Goal: Information Seeking & Learning: Understand process/instructions

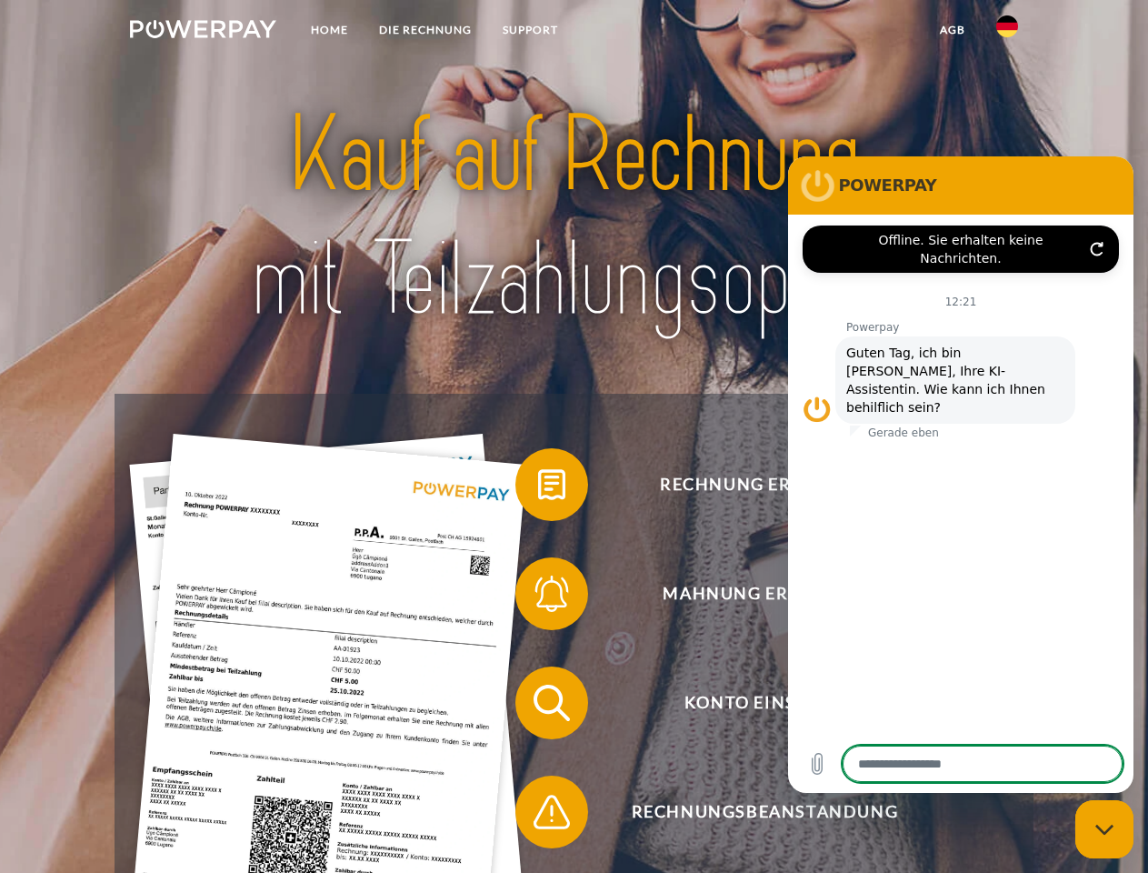
click at [203, 32] on img at bounding box center [203, 29] width 146 height 18
click at [1007, 32] on img at bounding box center [1007, 26] width 22 height 22
click at [952, 30] on link "agb" at bounding box center [952, 30] width 56 height 33
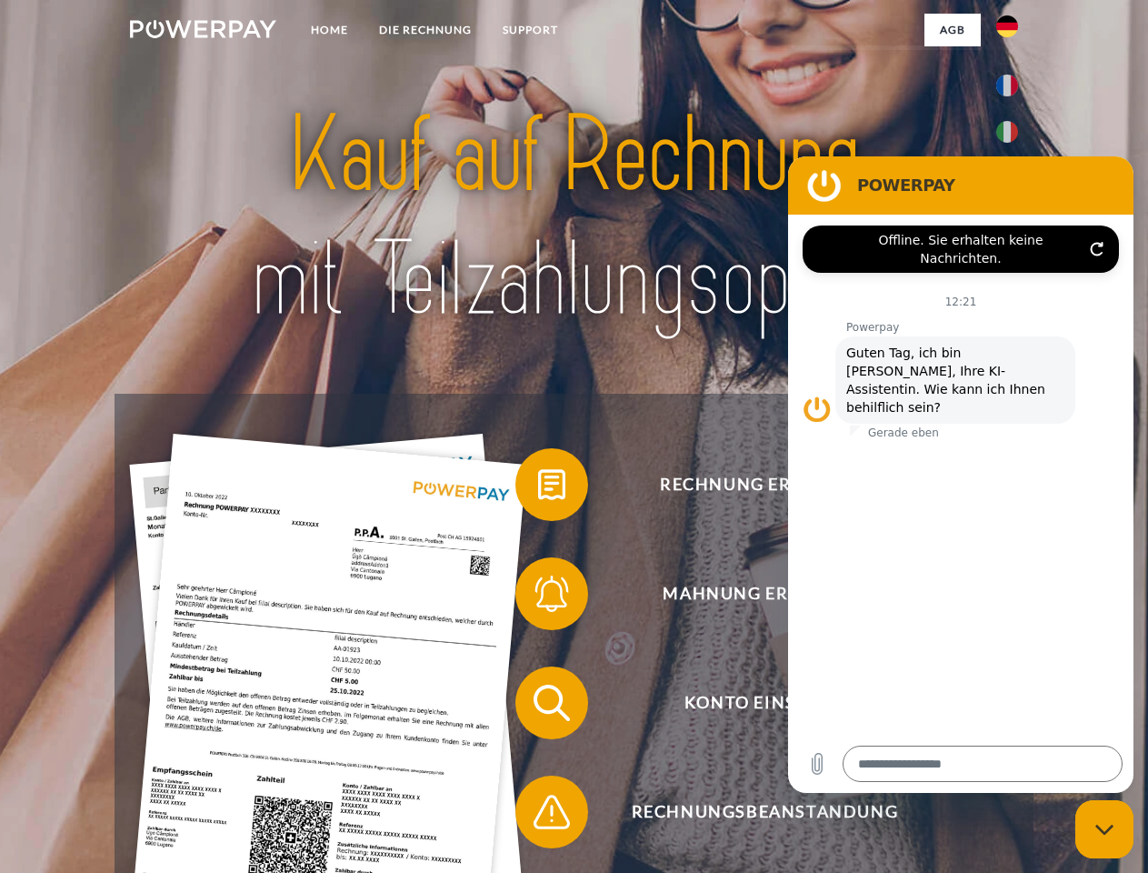
click at [538, 488] on span at bounding box center [524, 484] width 91 height 91
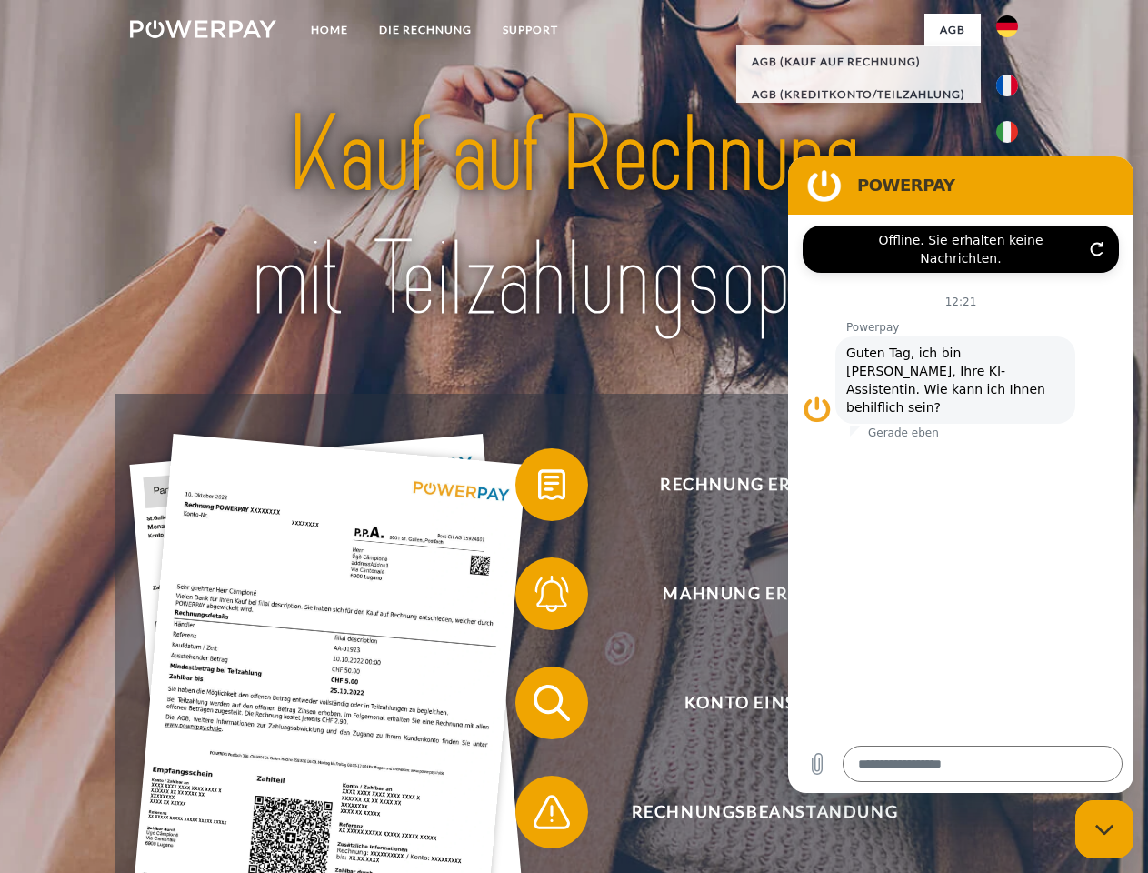
click at [538, 597] on div "Rechnung erhalten? Mahnung erhalten? Konto einsehen" at bounding box center [574, 757] width 918 height 727
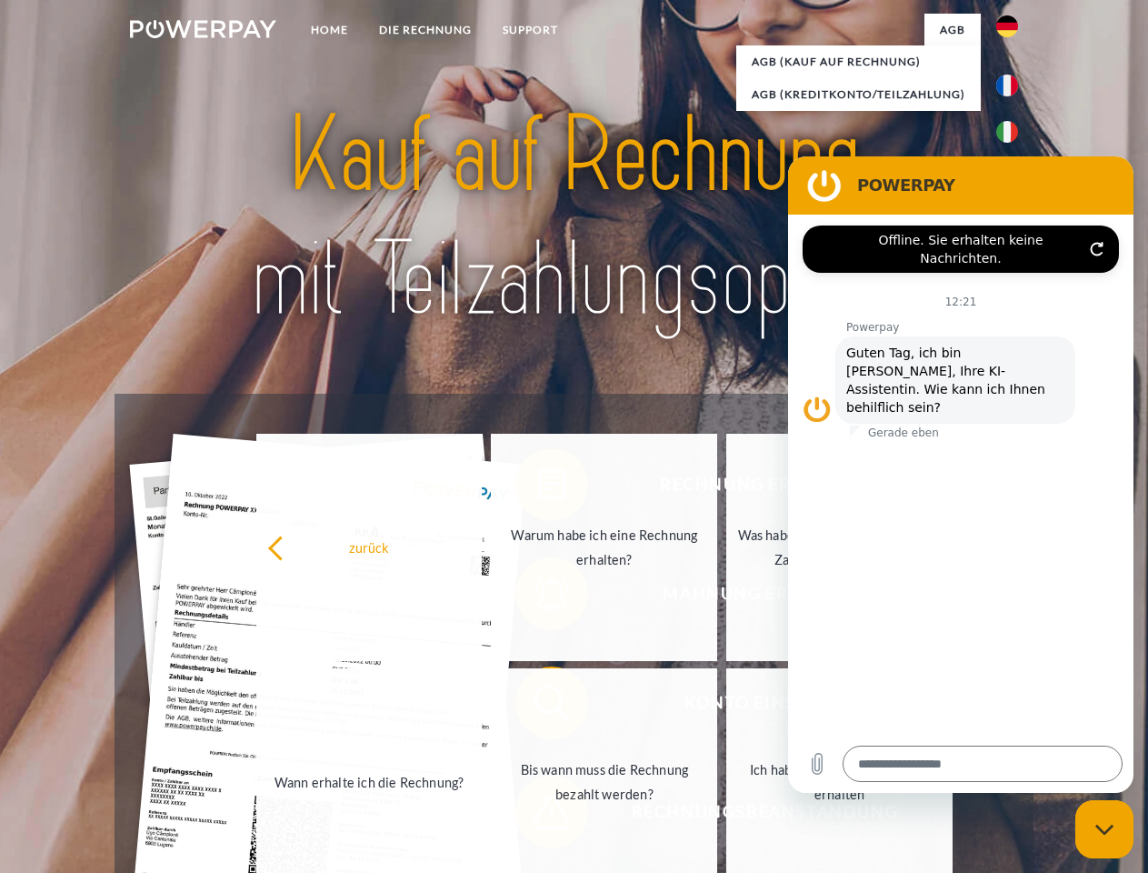
click at [538, 706] on link "Bis wann muss die Rechnung bezahlt werden?" at bounding box center [604, 781] width 226 height 227
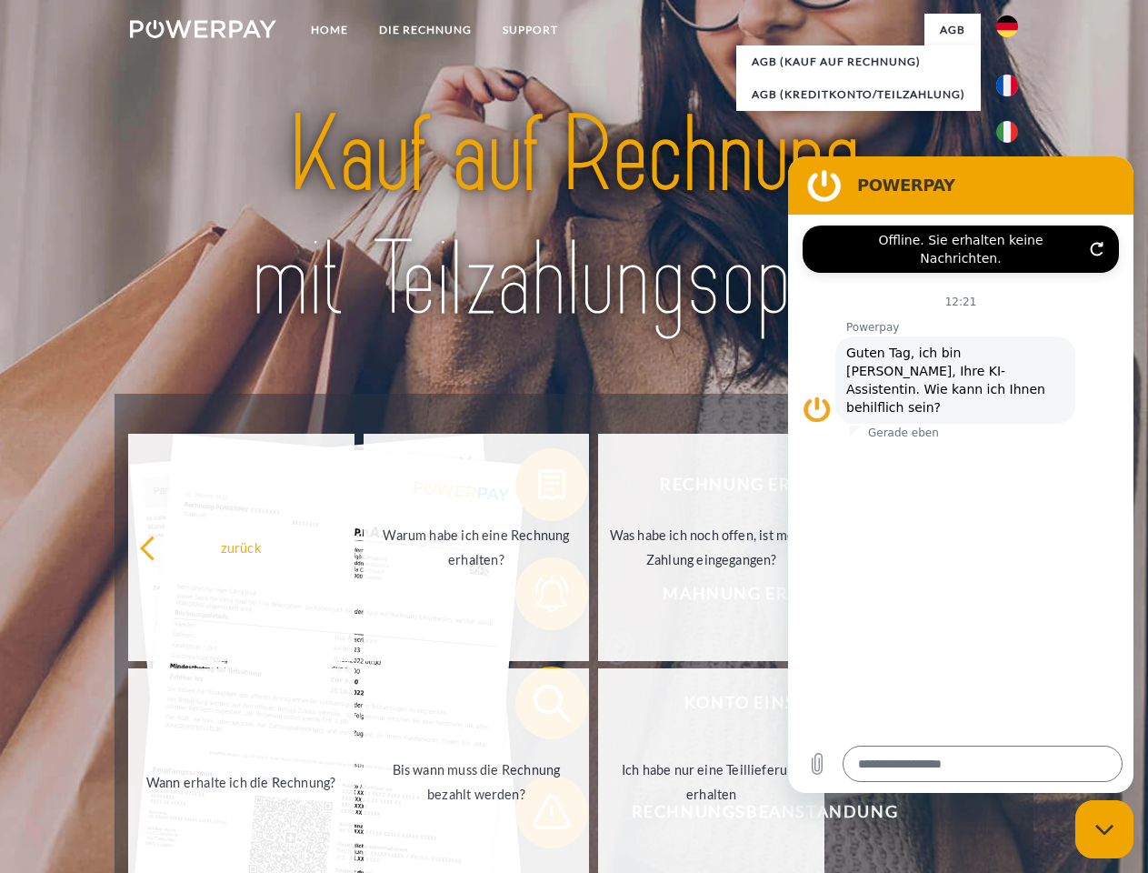
click at [538, 815] on span at bounding box center [524, 811] width 91 height 91
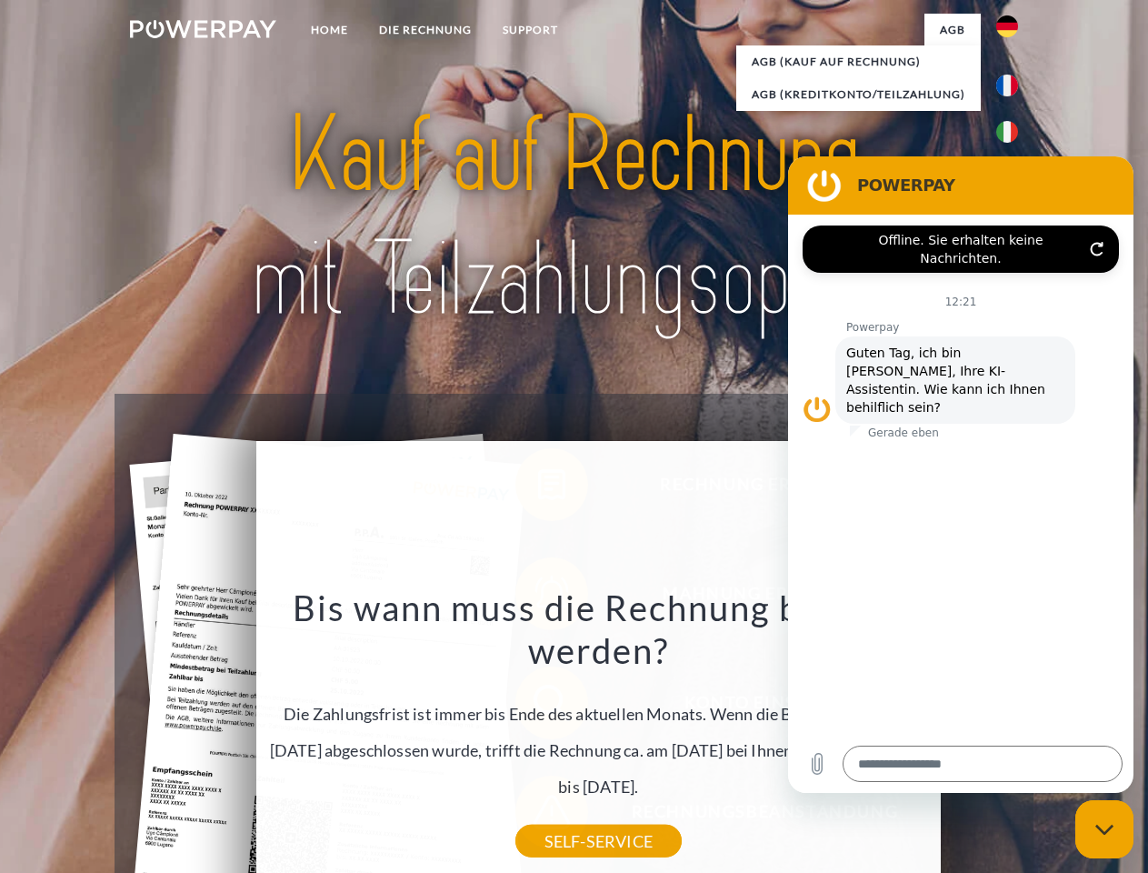
click at [1104, 829] on icon "Messaging-Fenster schließen" at bounding box center [1104, 830] width 19 height 12
type textarea "*"
